Goal: Communication & Community: Answer question/provide support

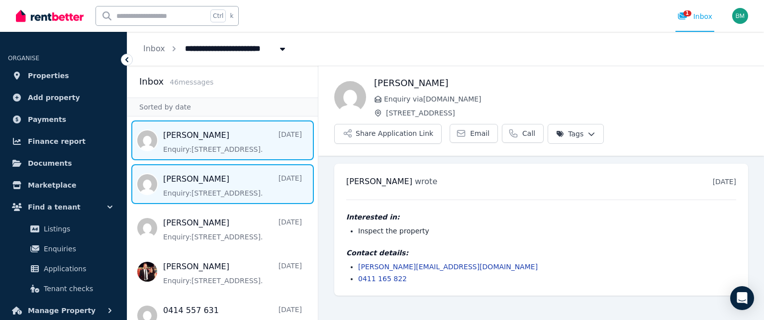
click at [245, 187] on span "Message list" at bounding box center [222, 184] width 191 height 40
